Goal: Information Seeking & Learning: Find specific fact

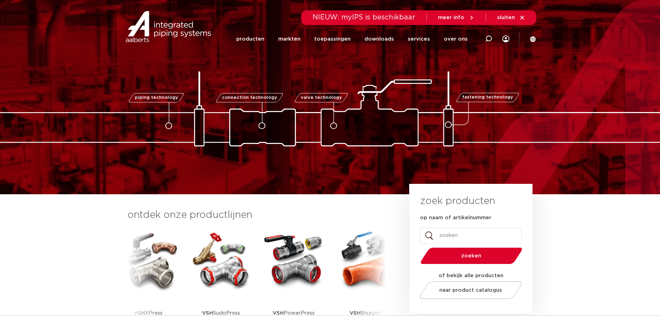
drag, startPoint x: 466, startPoint y: 235, endPoint x: 446, endPoint y: 236, distance: 19.4
click at [446, 236] on input "op naam of artikelnummer" at bounding box center [471, 235] width 102 height 16
paste input "Seppelfricke SEPP Safe"
type input "Seppelfricke SEPP Safe"
click at [418, 247] on button "zoeken" at bounding box center [471, 256] width 107 height 18
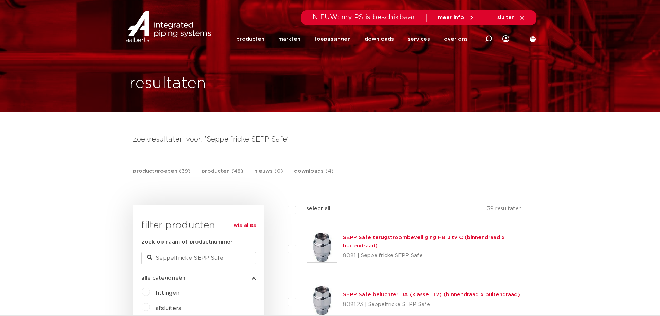
click at [489, 40] on icon at bounding box center [488, 38] width 7 height 7
drag, startPoint x: 345, startPoint y: 35, endPoint x: 338, endPoint y: 39, distance: 8.4
click at [345, 35] on input "Zoeken" at bounding box center [384, 38] width 218 height 14
type input "VSH sepp safe eindbeluchter"
click button "Zoeken" at bounding box center [0, 0] width 0 height 0
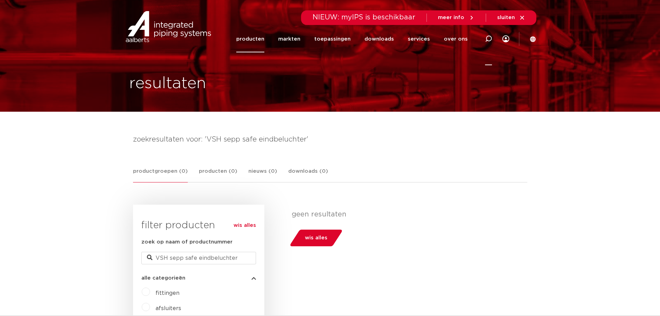
click at [490, 37] on icon at bounding box center [488, 38] width 7 height 7
paste input "Seppelfricke SEPP Safe"
type input "Seppelfricke SEPP Safe"
click button "Zoeken" at bounding box center [0, 0] width 0 height 0
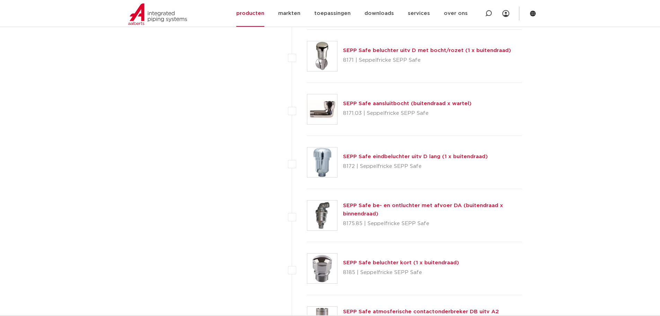
scroll to position [1629, 0]
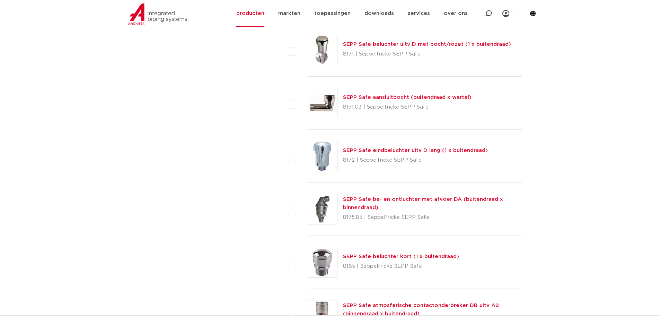
click at [377, 44] on link "SEPP Safe beluchter uitv D met bocht/rozet (1 x buitendraad)" at bounding box center [427, 44] width 168 height 5
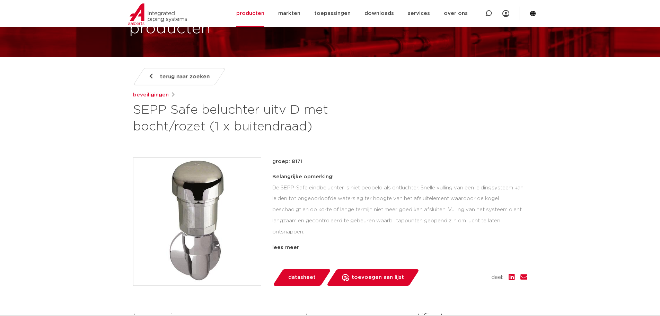
scroll to position [69, 0]
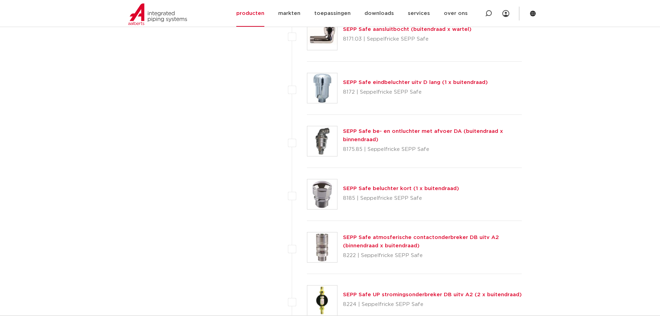
scroll to position [1733, 0]
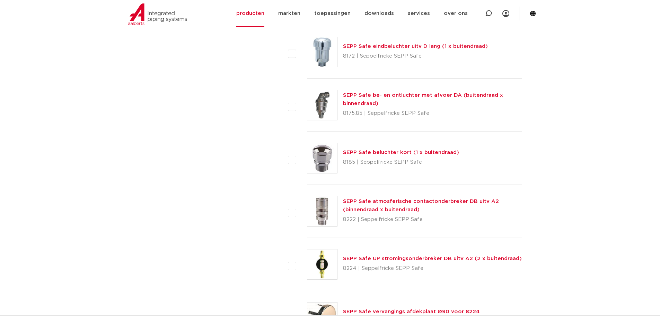
click at [368, 47] on link "SEPP Safe eindbeluchter uitv D lang (1 x buitendraad)" at bounding box center [415, 46] width 145 height 5
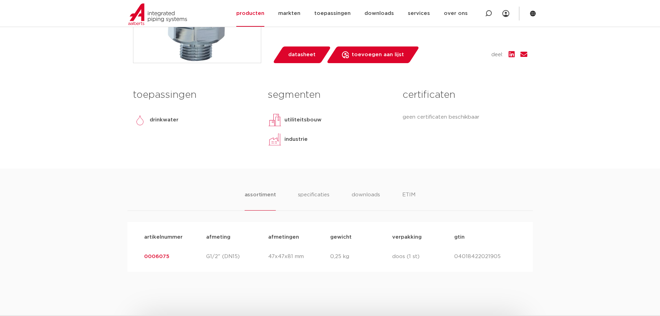
scroll to position [312, 0]
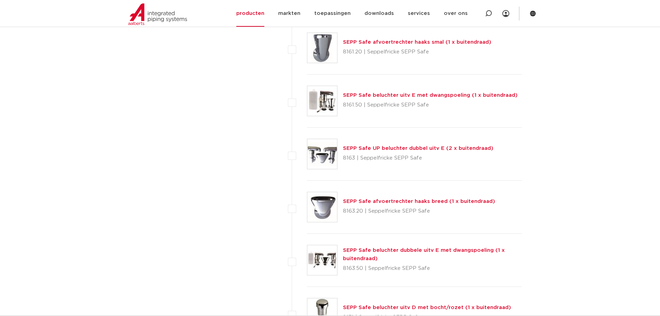
scroll to position [1317, 0]
